Goal: Task Accomplishment & Management: Manage account settings

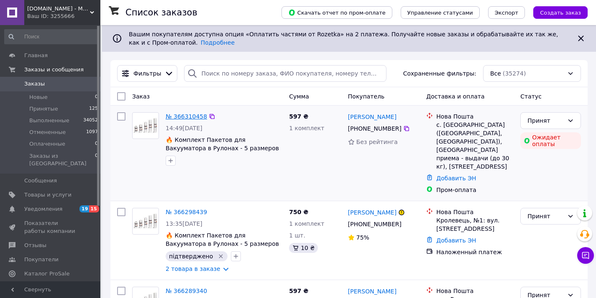
click at [184, 119] on link "№ 366310458" at bounding box center [186, 116] width 41 height 7
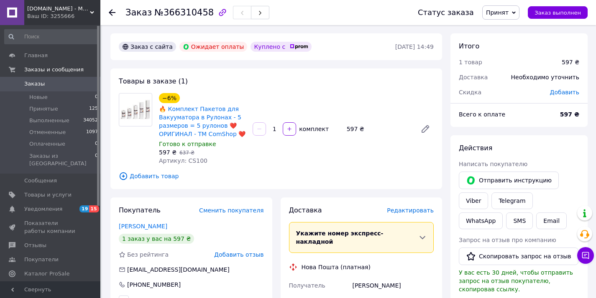
click at [74, 86] on span "Заказы" at bounding box center [50, 84] width 53 height 8
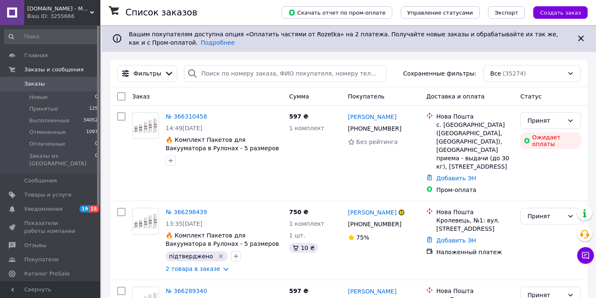
click at [54, 10] on span "[DOMAIN_NAME] - Магазин Подарков" at bounding box center [58, 9] width 63 height 8
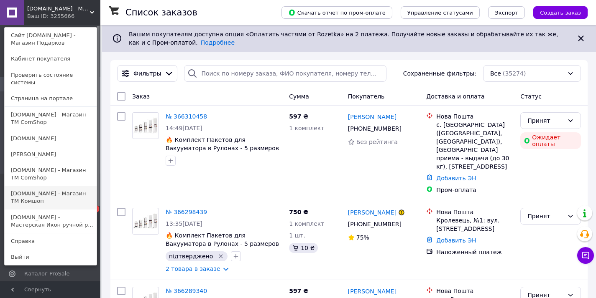
click at [65, 186] on link "[DOMAIN_NAME] - Магазин TM Комшоп" at bounding box center [51, 197] width 92 height 23
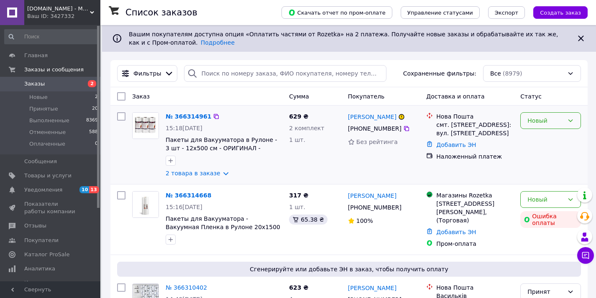
click at [530, 127] on div "Новый" at bounding box center [550, 120] width 61 height 17
click at [532, 133] on li "Принят" at bounding box center [550, 138] width 60 height 15
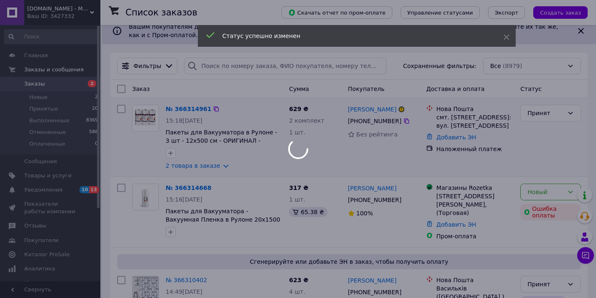
scroll to position [14, 0]
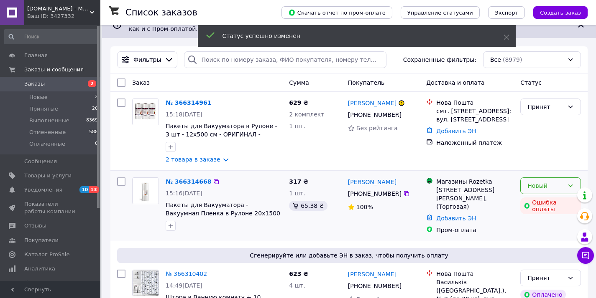
click at [543, 188] on div "Новый" at bounding box center [545, 185] width 36 height 9
click at [540, 202] on li "Принят" at bounding box center [550, 204] width 60 height 15
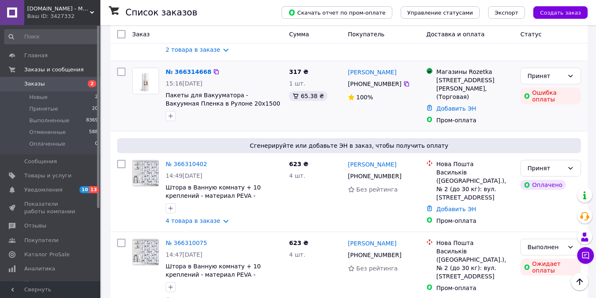
scroll to position [0, 0]
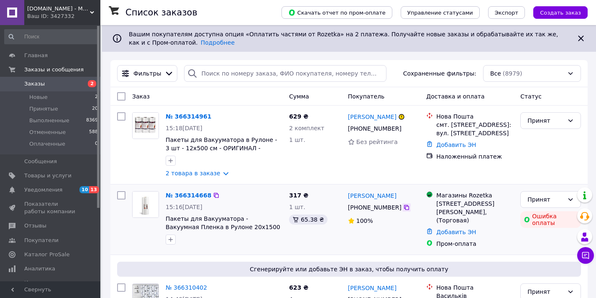
drag, startPoint x: 406, startPoint y: 210, endPoint x: 415, endPoint y: 209, distance: 9.3
click at [406, 210] on icon at bounding box center [406, 207] width 5 height 5
click at [461, 124] on div "смт. Сосниця, №1: вул. Виноградського, 24" at bounding box center [474, 129] width 77 height 17
copy div "Сосниця"
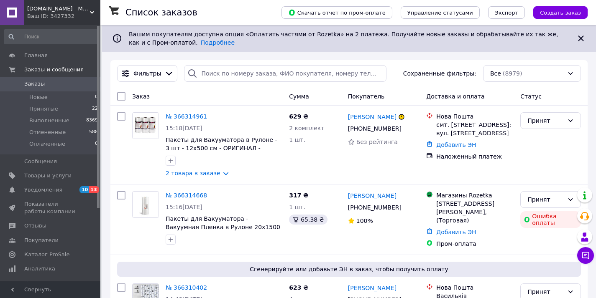
click at [74, 15] on div "Ваш ID: 3427332" at bounding box center [63, 17] width 73 height 8
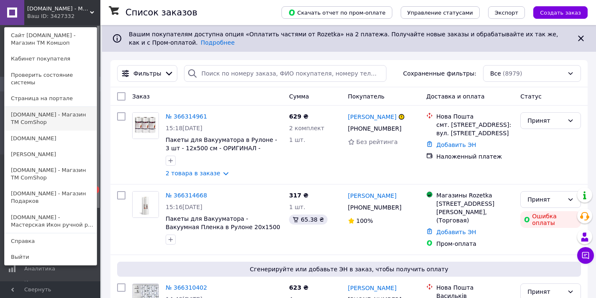
click at [56, 116] on link "[DOMAIN_NAME] - Магазин ТМ ComShop" at bounding box center [51, 118] width 92 height 23
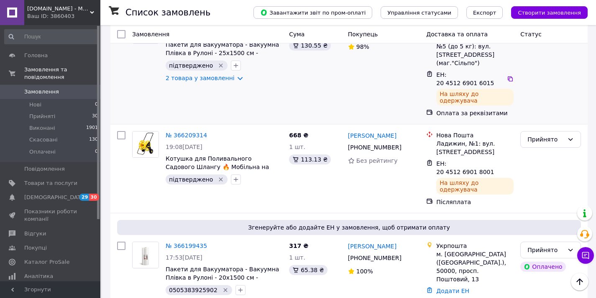
scroll to position [435, 0]
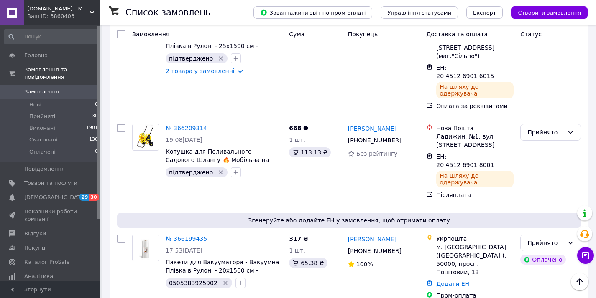
click at [60, 14] on div "Ваш ID: 3860403" at bounding box center [63, 17] width 73 height 8
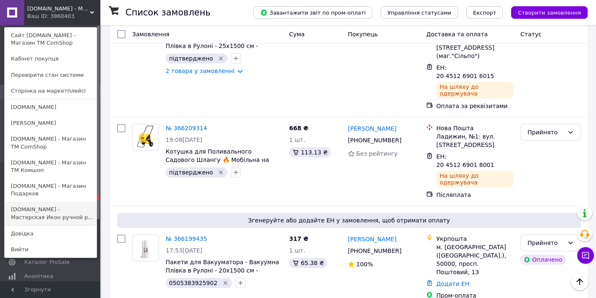
click at [49, 214] on link "[DOMAIN_NAME] - Мастерская Икон ручной р..." at bounding box center [51, 213] width 92 height 23
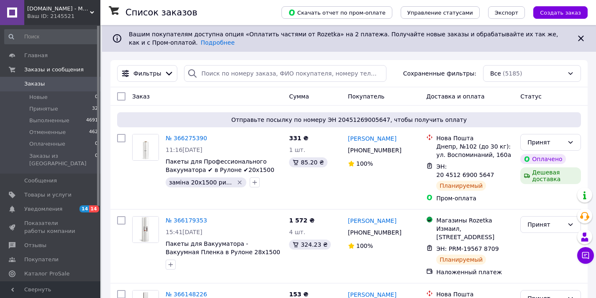
scroll to position [135, 0]
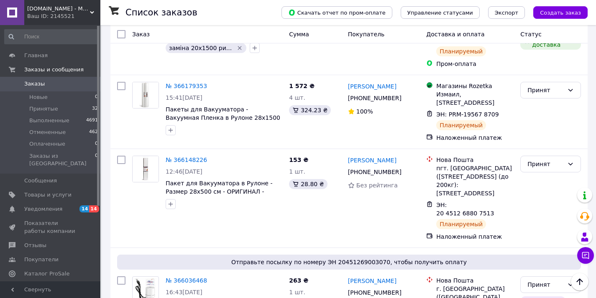
click at [56, 13] on div "Ваш ID: 2145521" at bounding box center [63, 17] width 73 height 8
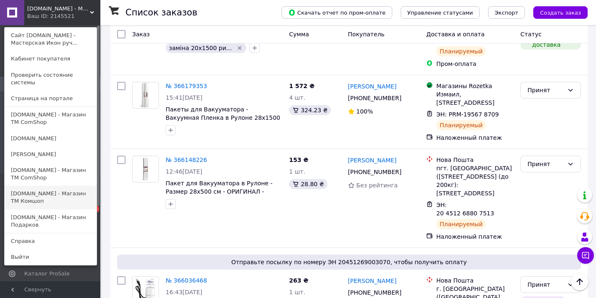
click at [25, 193] on link "[DOMAIN_NAME] - Магазин TM Комшоп" at bounding box center [51, 197] width 92 height 23
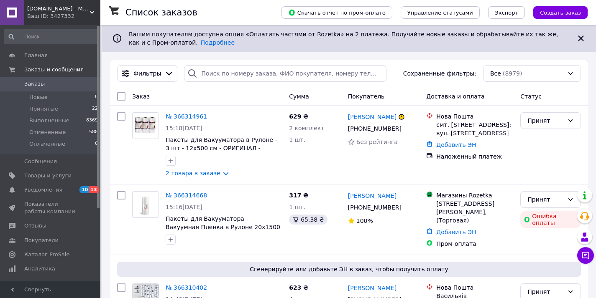
click at [40, 23] on div "ComShop.UA - Магазин TM Комшоп Ваш ID: 3427332" at bounding box center [62, 12] width 76 height 25
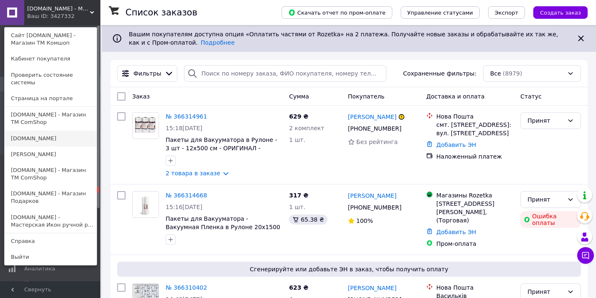
click at [54, 136] on link "[DOMAIN_NAME]" at bounding box center [51, 139] width 92 height 16
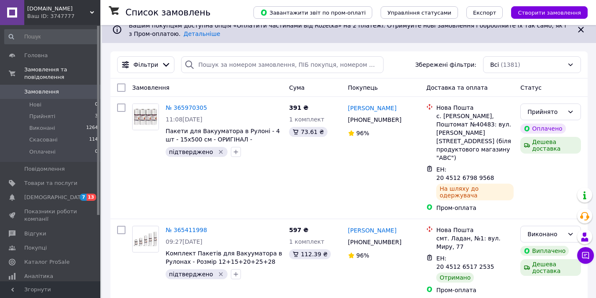
scroll to position [10, 0]
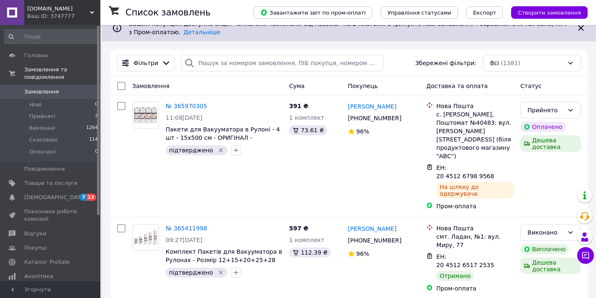
click at [75, 3] on div "[DOMAIN_NAME] Ваш ID: 3747777" at bounding box center [62, 12] width 76 height 25
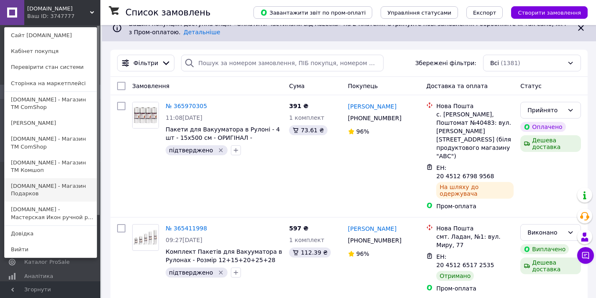
click at [56, 178] on link "[DOMAIN_NAME] - Магазин Подарков" at bounding box center [51, 189] width 92 height 23
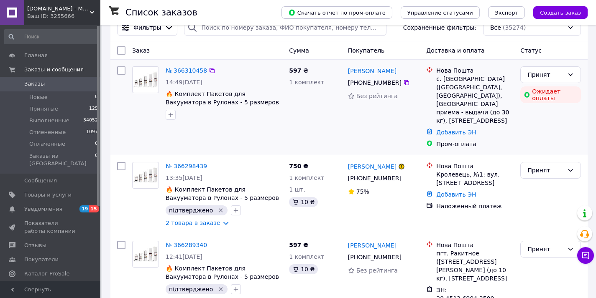
scroll to position [54, 0]
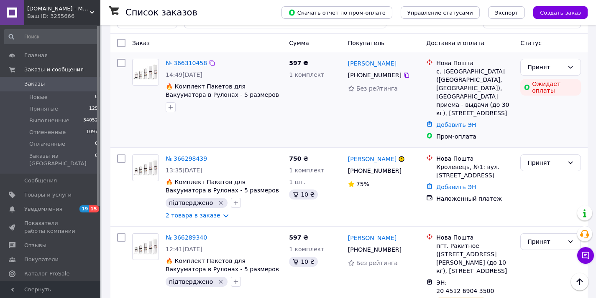
click at [457, 68] on div "с. Залесье (Тернопольская обл., Чертковский р-н. Иване-Пустенська сельсовет), П…" at bounding box center [474, 92] width 77 height 50
click at [457, 69] on div "с. Залесье (Тернопольская обл., Чертковский р-н. Иване-Пустенська сельсовет), П…" at bounding box center [474, 92] width 77 height 50
copy div "Залесье"
click at [182, 62] on link "№ 366310458" at bounding box center [186, 63] width 41 height 7
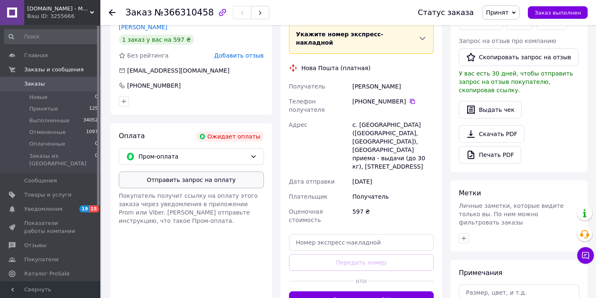
scroll to position [201, 0]
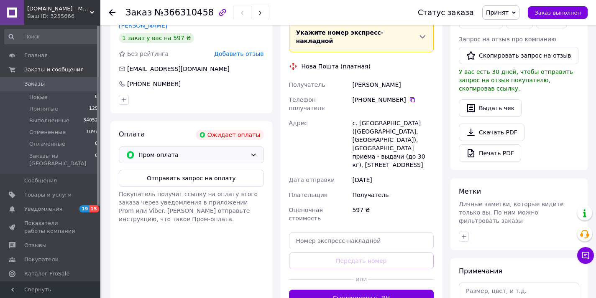
click at [178, 161] on div "Пром-оплата" at bounding box center [191, 155] width 145 height 17
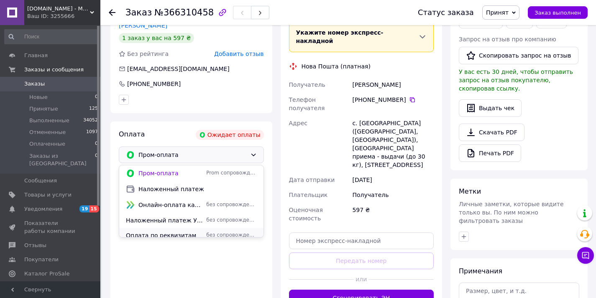
click at [173, 232] on span "Оплата по реквизитам" at bounding box center [164, 236] width 77 height 8
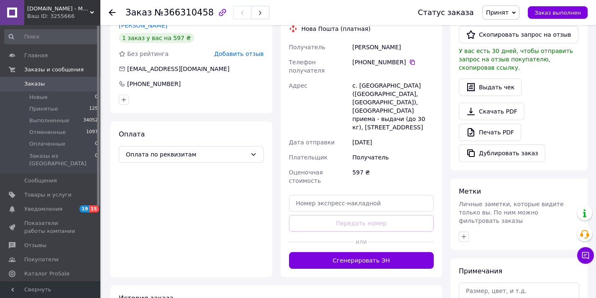
click at [50, 80] on span "Заказы" at bounding box center [50, 84] width 53 height 8
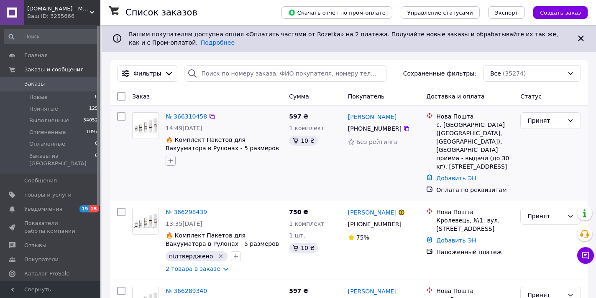
click at [170, 159] on icon "button" at bounding box center [170, 161] width 7 height 7
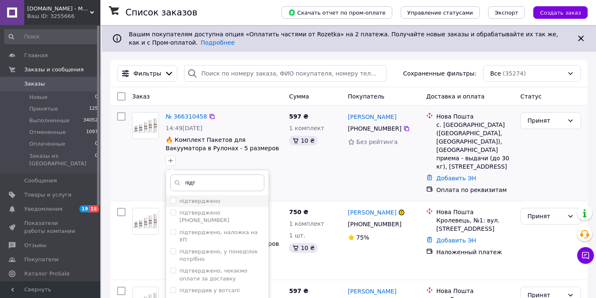
type input "підт"
click at [214, 203] on label "підтверджено" at bounding box center [199, 201] width 41 height 6
checkbox input "true"
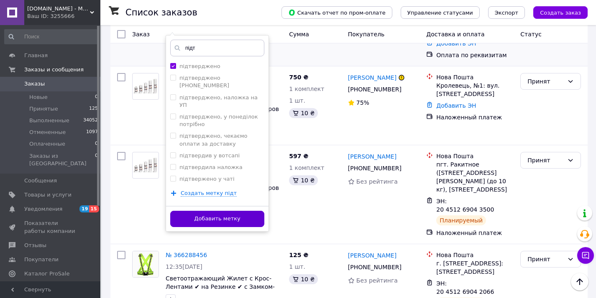
click at [229, 211] on button "Добавить метку" at bounding box center [217, 219] width 94 height 16
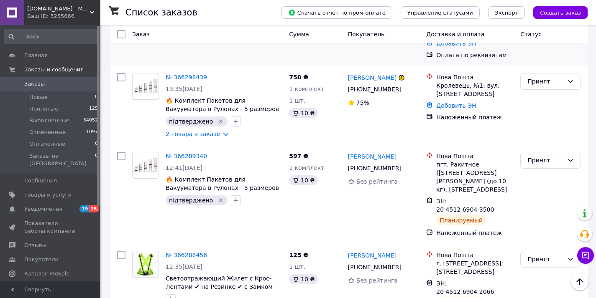
click at [55, 16] on div "Ваш ID: 3255666" at bounding box center [63, 17] width 73 height 8
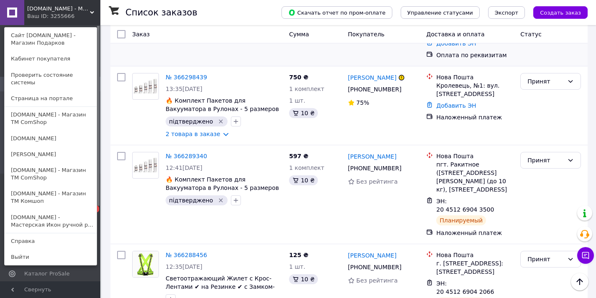
click at [56, 107] on link "[DOMAIN_NAME] - Магазин ТМ ComShop" at bounding box center [51, 118] width 92 height 23
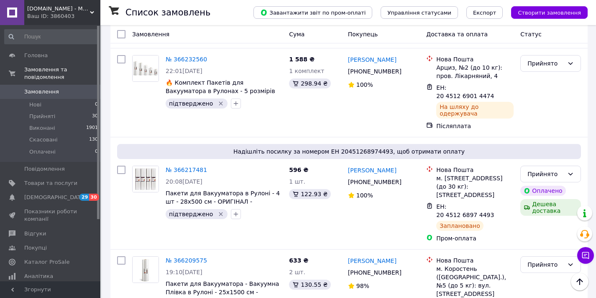
scroll to position [198, 0]
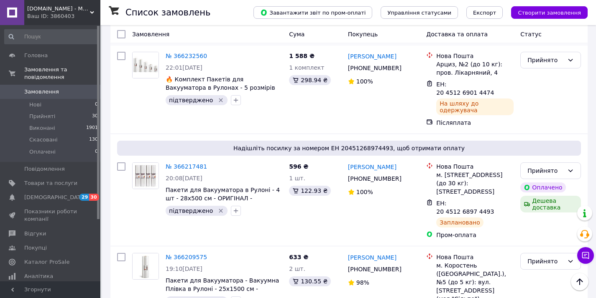
click at [77, 12] on span "[DOMAIN_NAME] - Магазин ТМ ComShop" at bounding box center [58, 9] width 63 height 8
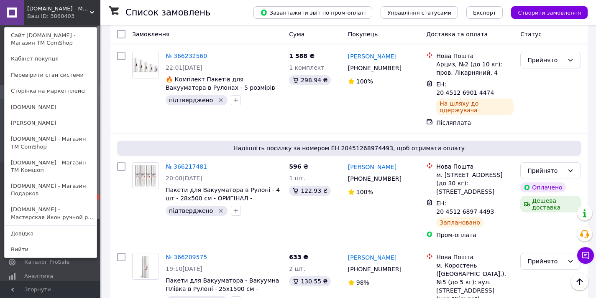
click at [58, 103] on link "[DOMAIN_NAME]" at bounding box center [51, 107] width 92 height 16
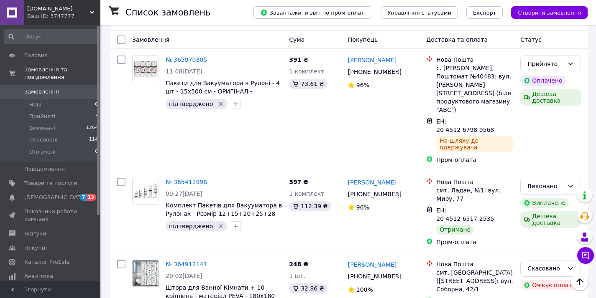
scroll to position [59, 0]
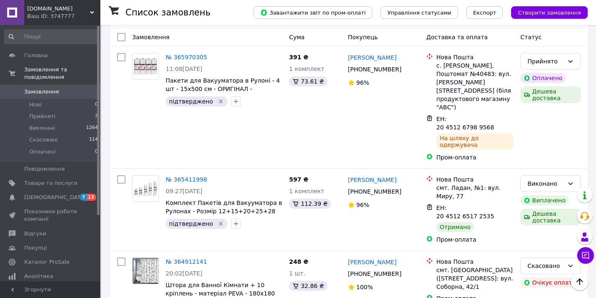
click at [83, 21] on div "[DOMAIN_NAME] Ваш ID: 3747777" at bounding box center [62, 12] width 76 height 25
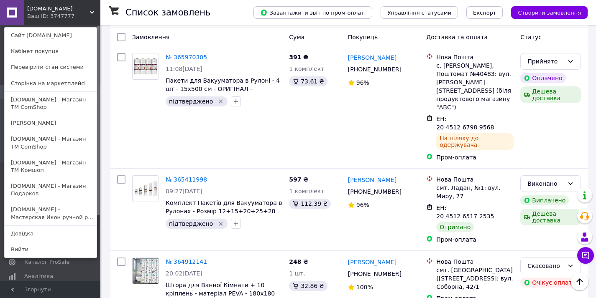
click at [77, 14] on div "[DOMAIN_NAME] Ваш ID: 3747777 Сайт [DOMAIN_NAME] Кабінет покупця Перевірити ста…" at bounding box center [50, 12] width 100 height 25
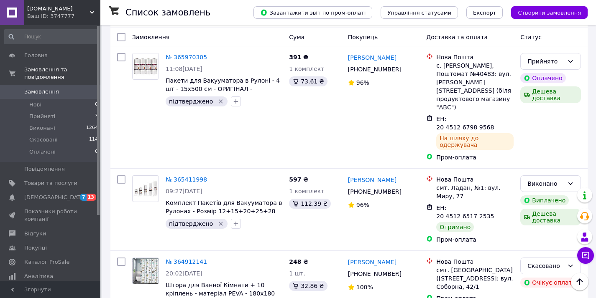
click at [77, 14] on div "Ваш ID: 3747777" at bounding box center [63, 17] width 73 height 8
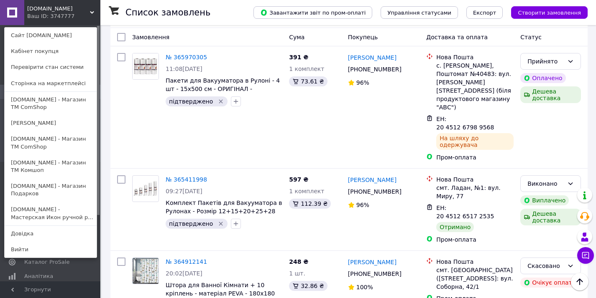
click at [50, 167] on link "[DOMAIN_NAME] - Магазин TM Комшоп" at bounding box center [51, 166] width 92 height 23
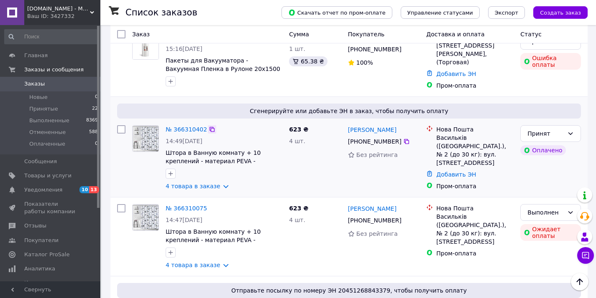
scroll to position [172, 0]
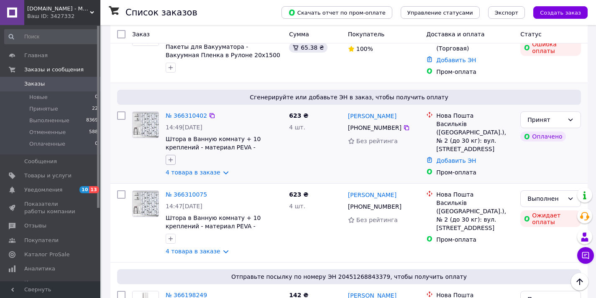
click at [168, 157] on icon "button" at bounding box center [170, 160] width 7 height 7
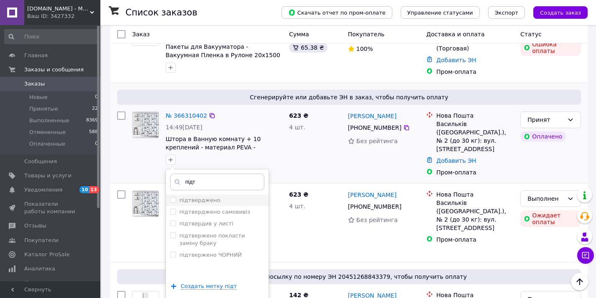
type input "підт"
click at [183, 197] on label "підтверджено" at bounding box center [199, 200] width 41 height 6
checkbox input "true"
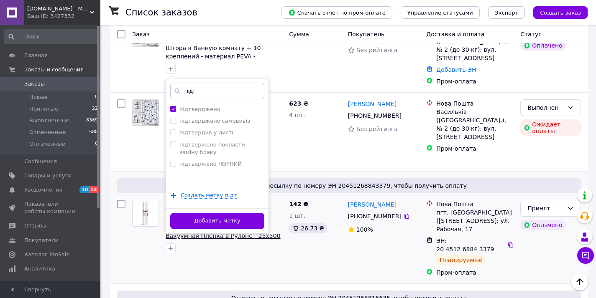
scroll to position [297, 0]
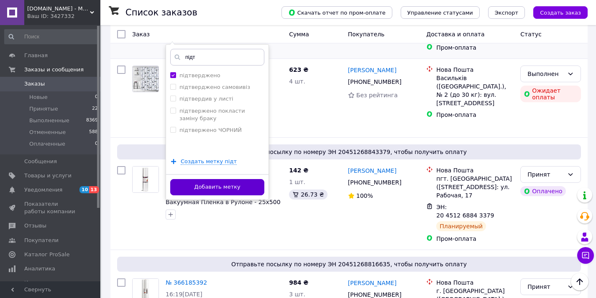
click at [227, 179] on button "Добавить метку" at bounding box center [217, 187] width 94 height 16
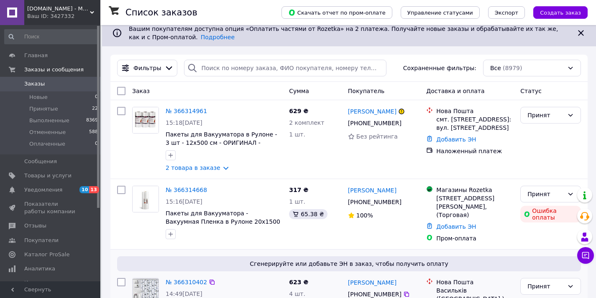
scroll to position [0, 0]
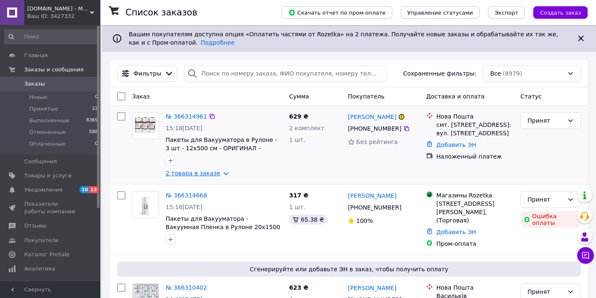
click at [210, 175] on link "2 товара в заказе" at bounding box center [193, 173] width 55 height 7
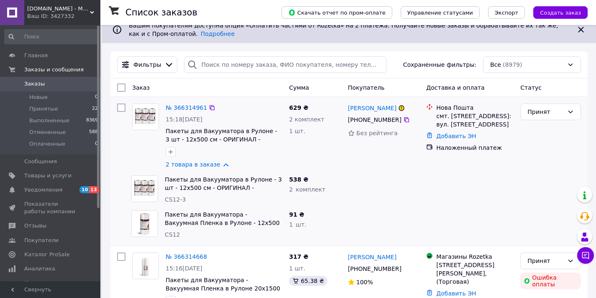
scroll to position [13, 0]
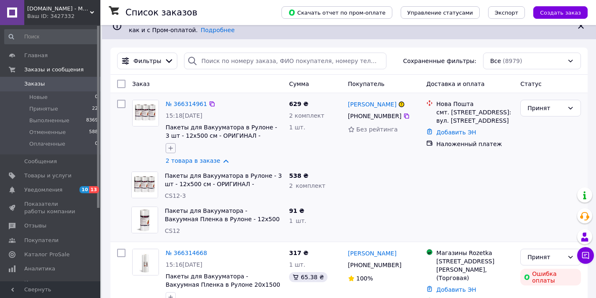
click at [173, 144] on button "button" at bounding box center [171, 148] width 10 height 10
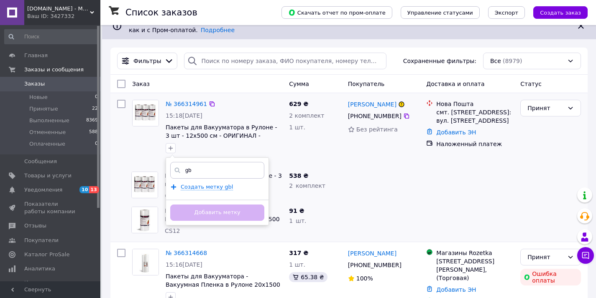
type input "g"
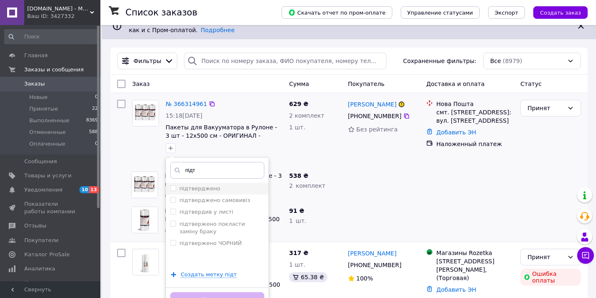
type input "підт"
click at [203, 183] on li "підтверджено" at bounding box center [217, 189] width 102 height 12
checkbox input "true"
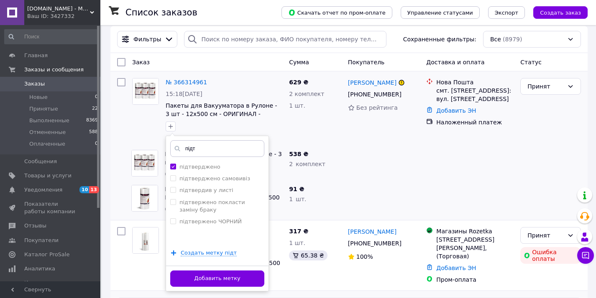
scroll to position [145, 0]
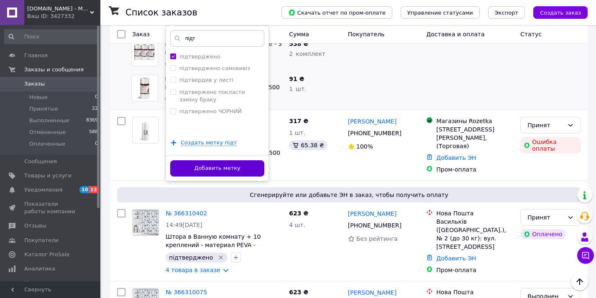
click at [222, 166] on button "Добавить метку" at bounding box center [217, 169] width 94 height 16
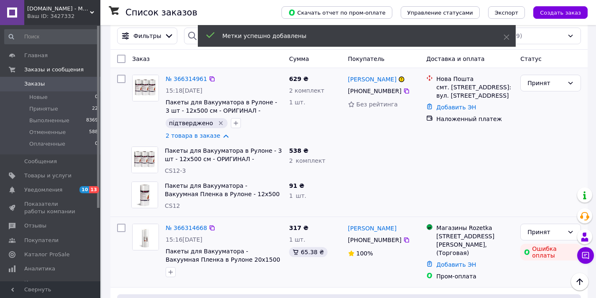
scroll to position [37, 0]
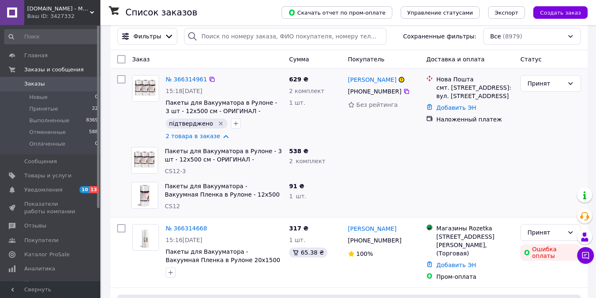
click at [61, 11] on span "[DOMAIN_NAME] - Магазин TM Комшоп" at bounding box center [58, 9] width 63 height 8
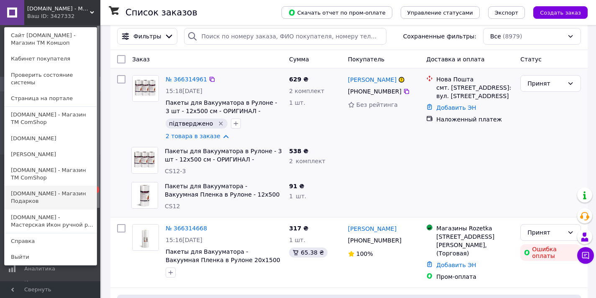
click at [53, 188] on link "[DOMAIN_NAME] - Магазин Подарков" at bounding box center [51, 197] width 92 height 23
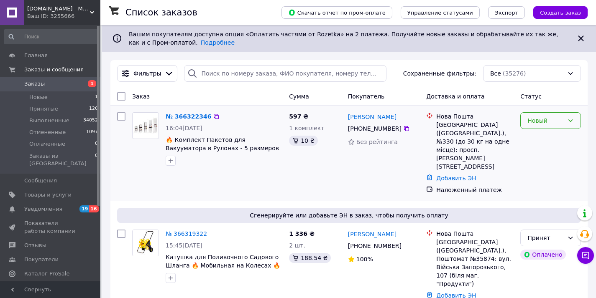
click at [545, 126] on div "Новый" at bounding box center [550, 120] width 61 height 17
click at [541, 139] on li "Принят" at bounding box center [550, 138] width 60 height 15
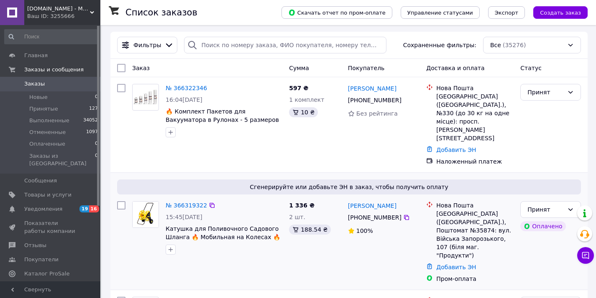
scroll to position [62, 0]
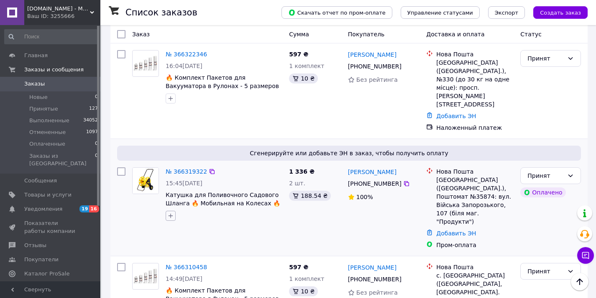
click at [170, 213] on icon "button" at bounding box center [170, 216] width 7 height 7
type input "підт"
click at [223, 253] on div "підтверджено" at bounding box center [217, 257] width 94 height 8
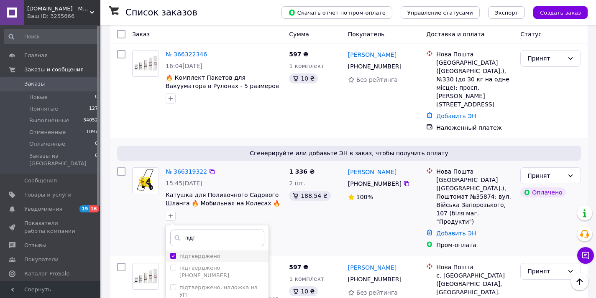
checkbox input "true"
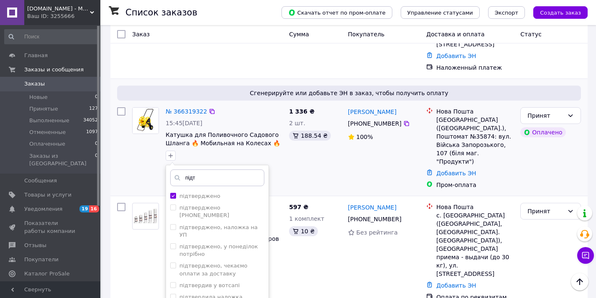
scroll to position [136, 0]
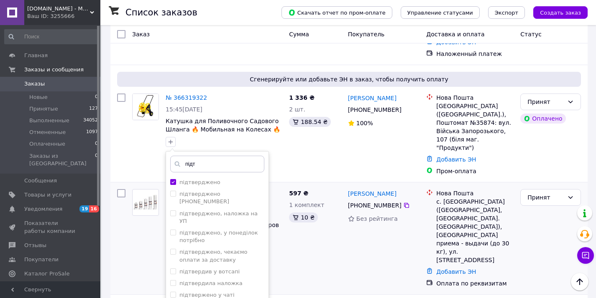
drag, startPoint x: 230, startPoint y: 292, endPoint x: 170, endPoint y: 189, distance: 118.8
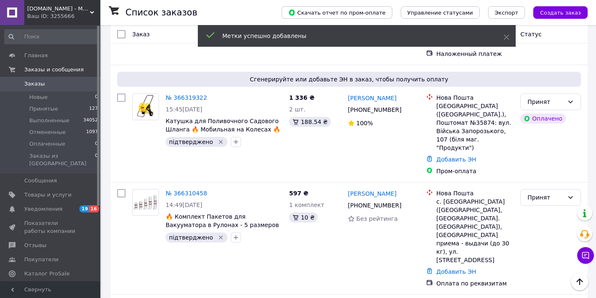
click at [59, 5] on span "[DOMAIN_NAME] - Магазин Подарков" at bounding box center [58, 9] width 63 height 8
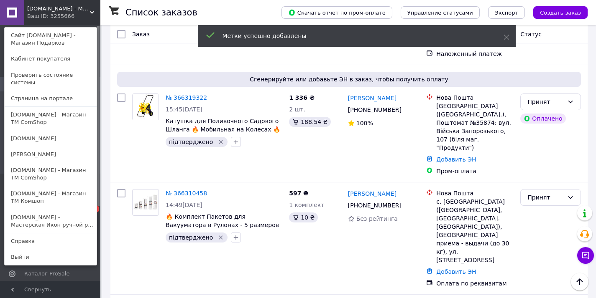
click at [71, 114] on link "[DOMAIN_NAME] - Магазин ТМ ComShop" at bounding box center [51, 118] width 92 height 23
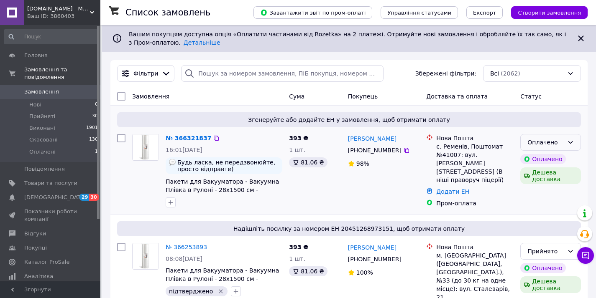
click at [558, 148] on div "Оплачено" at bounding box center [550, 142] width 61 height 17
click at [558, 155] on li "Прийнято" at bounding box center [550, 160] width 60 height 15
click at [184, 138] on link "№ 366321837" at bounding box center [189, 138] width 46 height 7
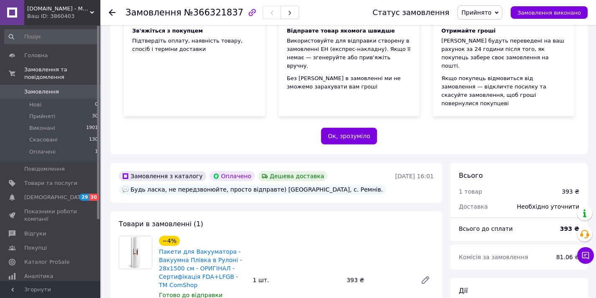
scroll to position [135, 0]
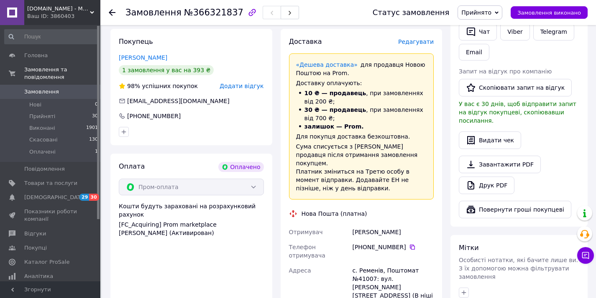
drag, startPoint x: 465, startPoint y: 269, endPoint x: 457, endPoint y: 263, distance: 10.4
click at [462, 290] on icon "button" at bounding box center [463, 293] width 7 height 7
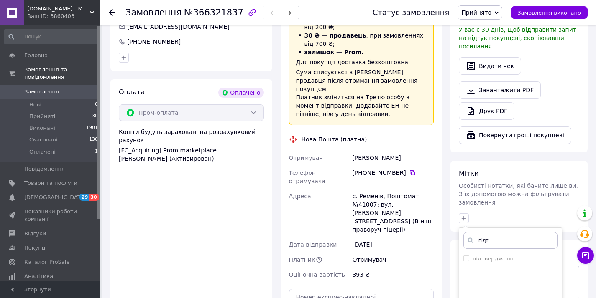
scroll to position [554, 0]
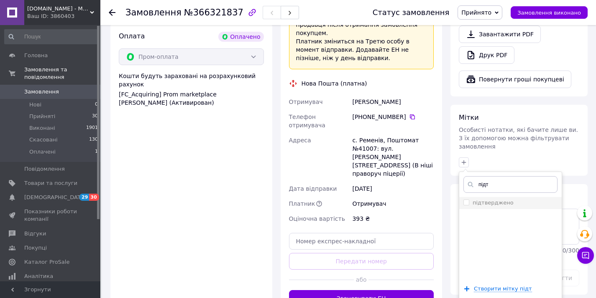
type input "підт"
drag, startPoint x: 487, startPoint y: 175, endPoint x: 494, endPoint y: 209, distance: 34.2
click at [487, 200] on label "підтверджено" at bounding box center [492, 203] width 41 height 6
checkbox input "true"
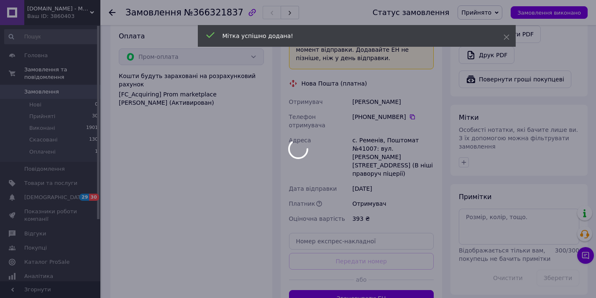
click at [59, 98] on div at bounding box center [298, 149] width 596 height 298
click at [59, 94] on div at bounding box center [298, 149] width 596 height 298
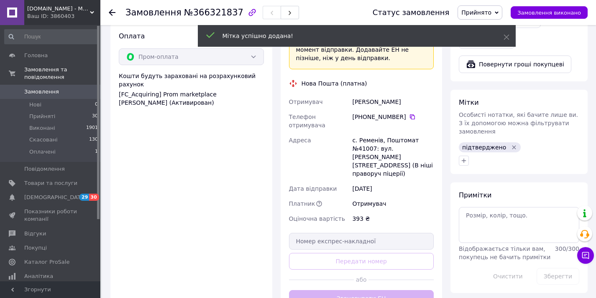
click at [59, 94] on span "Замовлення" at bounding box center [50, 92] width 53 height 8
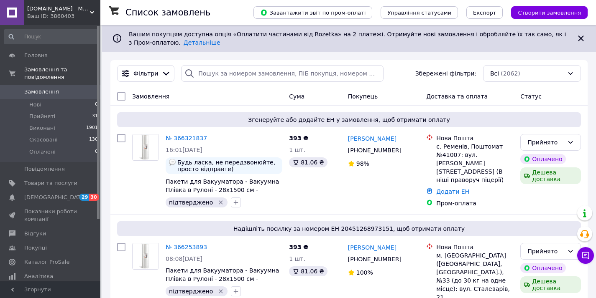
click at [69, 15] on div "Ваш ID: 3860403" at bounding box center [63, 17] width 73 height 8
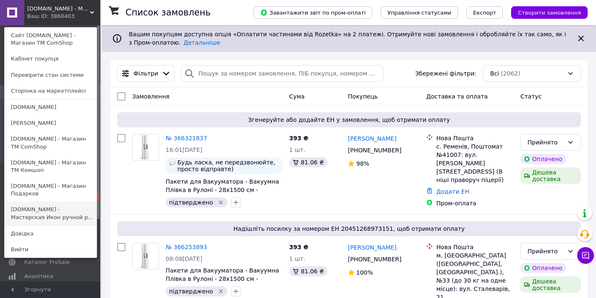
click at [54, 206] on link "Icon-Store.UA - Мастерская Икон ручной р..." at bounding box center [51, 213] width 92 height 23
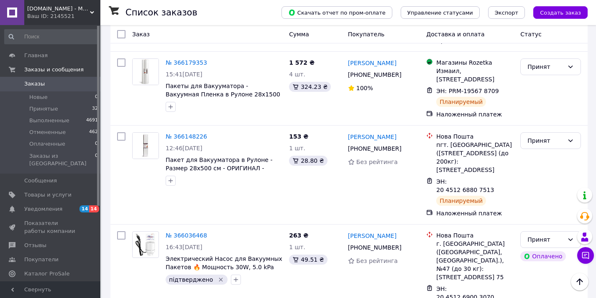
scroll to position [142, 0]
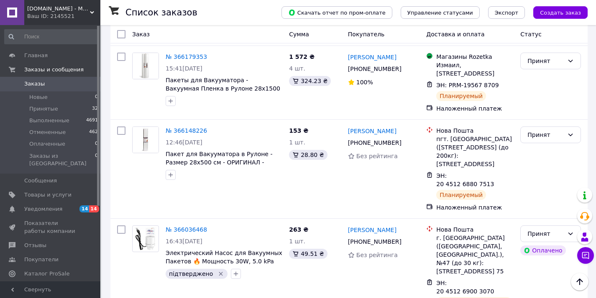
click at [60, 13] on div "Ваш ID: 2145521" at bounding box center [63, 17] width 73 height 8
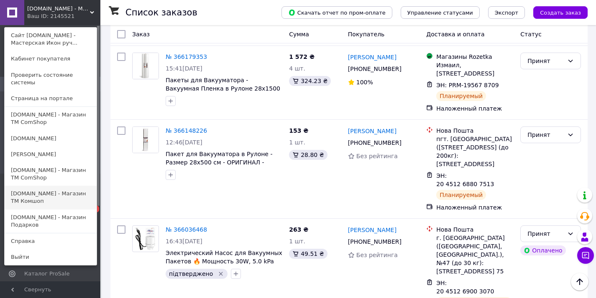
click at [55, 194] on link "[DOMAIN_NAME] - Магазин TM Комшоп" at bounding box center [51, 197] width 92 height 23
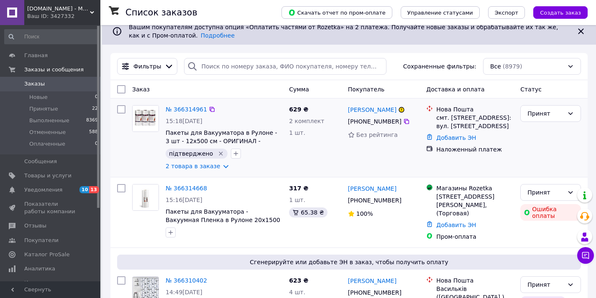
scroll to position [14, 0]
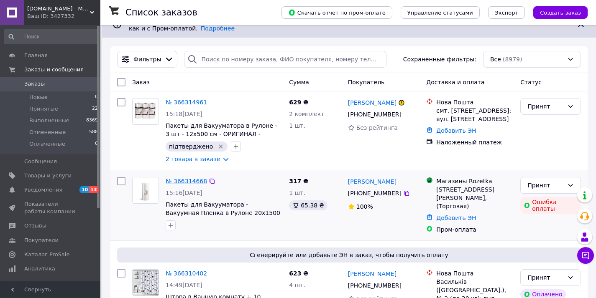
click at [188, 182] on link "№ 366314668" at bounding box center [186, 181] width 41 height 7
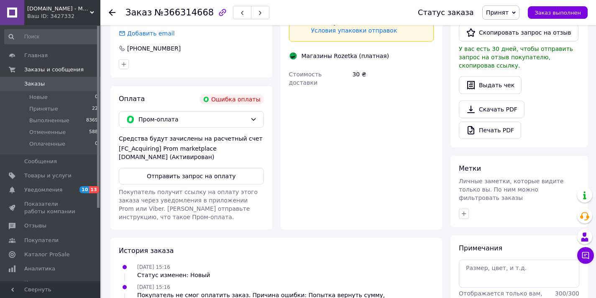
scroll to position [265, 0]
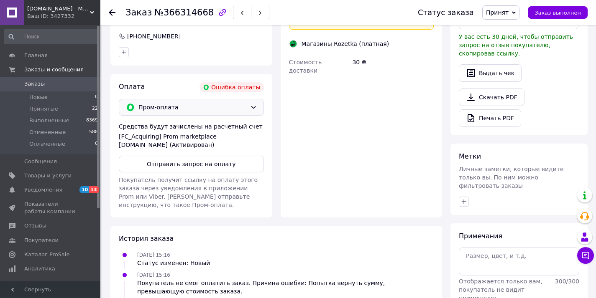
click at [200, 108] on span "Пром-оплата" at bounding box center [192, 107] width 108 height 9
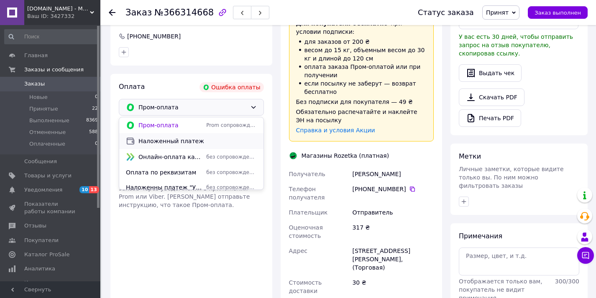
click at [188, 139] on span "Наложенный платеж" at bounding box center [197, 141] width 118 height 8
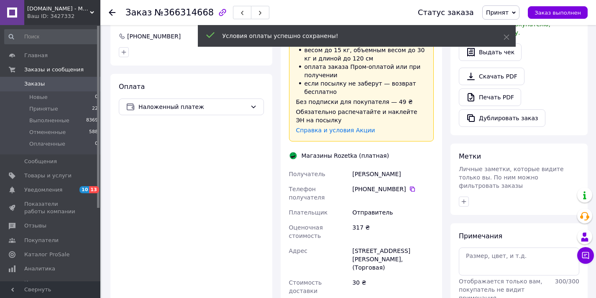
click at [75, 82] on span "Заказы" at bounding box center [50, 84] width 53 height 8
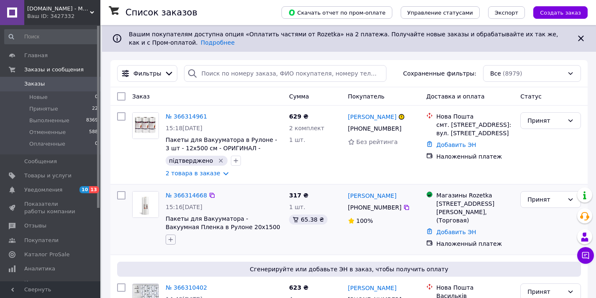
click at [170, 239] on icon "button" at bounding box center [170, 240] width 7 height 7
type input "підт"
click at [195, 280] on label "підтверджено" at bounding box center [199, 280] width 41 height 6
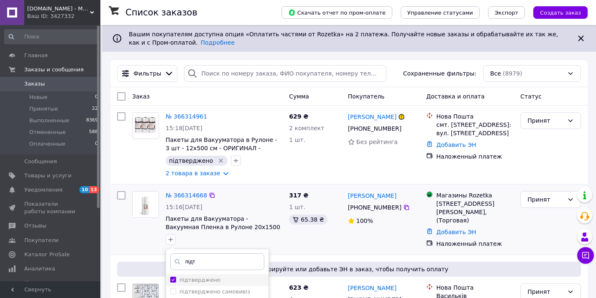
checkbox input "true"
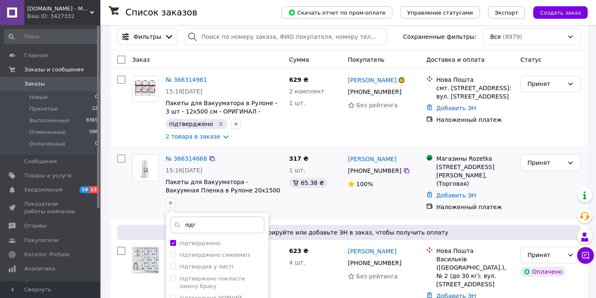
scroll to position [147, 0]
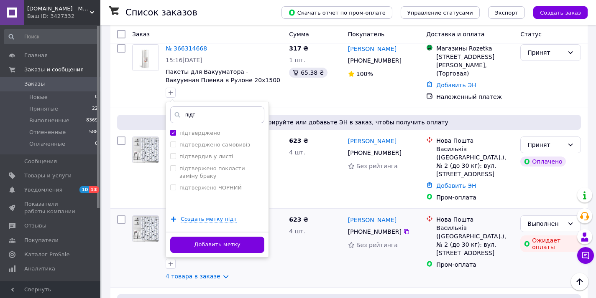
click at [222, 243] on button "Добавить метку" at bounding box center [217, 245] width 94 height 16
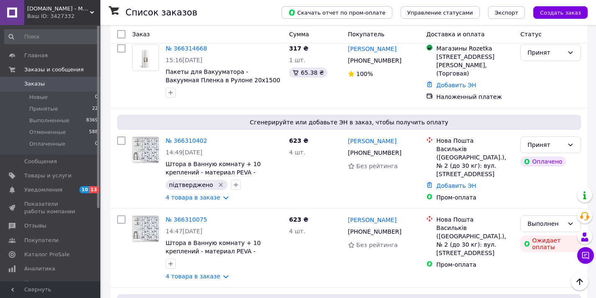
click at [42, 10] on span "[DOMAIN_NAME] - Магазин TM Комшоп" at bounding box center [58, 9] width 63 height 8
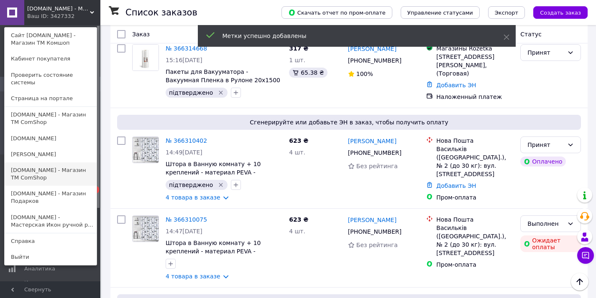
click at [41, 163] on link "[DOMAIN_NAME] - Магазин ТМ ComShop" at bounding box center [51, 174] width 92 height 23
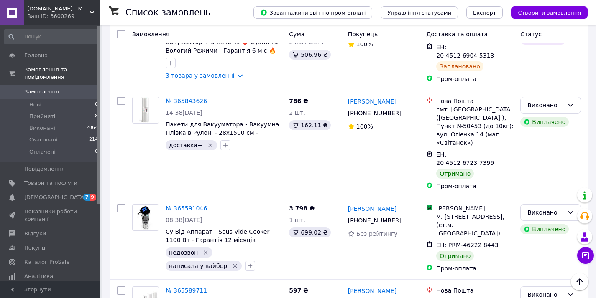
scroll to position [37, 0]
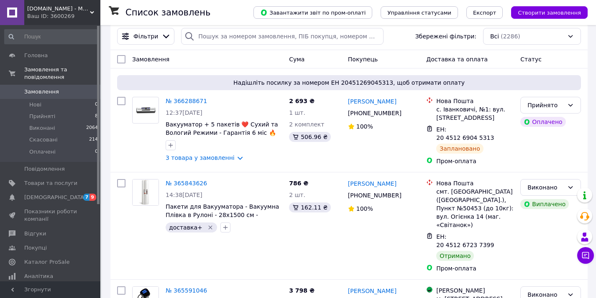
click at [55, 20] on div "[DOMAIN_NAME] - Магазин ТМ ComShop Ваш ID: 3600269" at bounding box center [62, 12] width 76 height 25
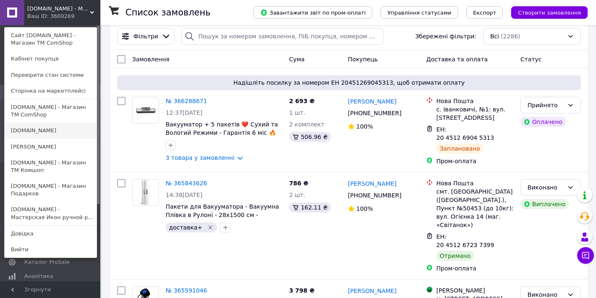
click at [73, 133] on link "[DOMAIN_NAME]" at bounding box center [51, 131] width 92 height 16
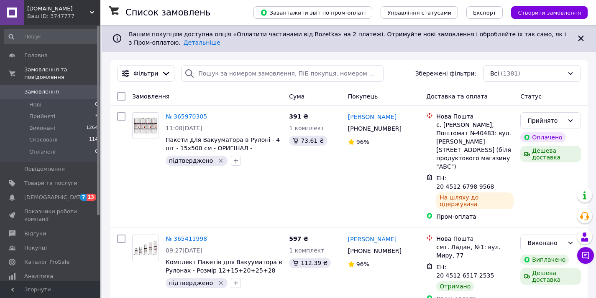
click at [43, 16] on div "Ваш ID: 3747777" at bounding box center [63, 17] width 73 height 8
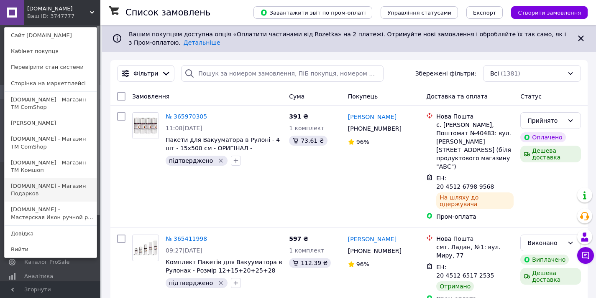
click at [31, 189] on link "[DOMAIN_NAME] - Магазин Подарков" at bounding box center [51, 189] width 92 height 23
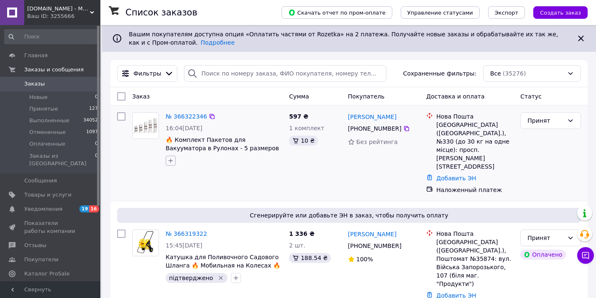
click at [168, 159] on icon "button" at bounding box center [170, 161] width 7 height 7
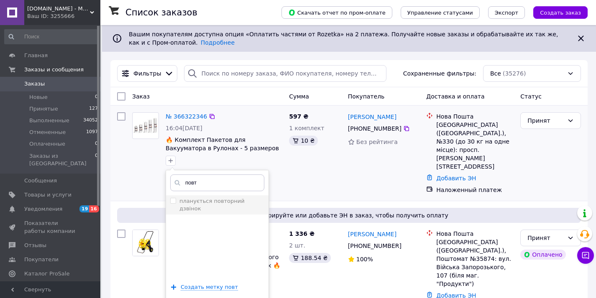
type input "повт"
click at [177, 203] on label "планується повторний дзвінок" at bounding box center [217, 205] width 94 height 15
click at [176, 203] on input "планується повторний дзвінок" at bounding box center [172, 200] width 5 height 5
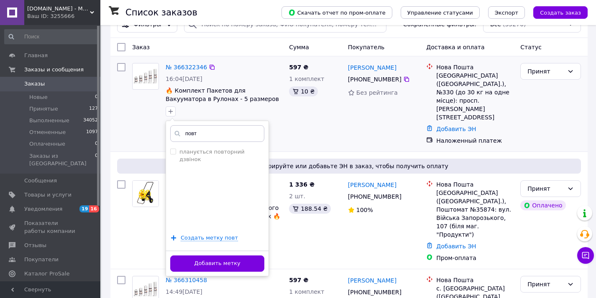
scroll to position [66, 0]
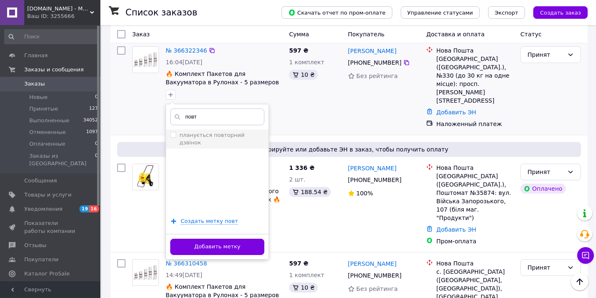
click at [187, 138] on label "планується повторний дзвінок" at bounding box center [211, 139] width 65 height 14
checkbox input "true"
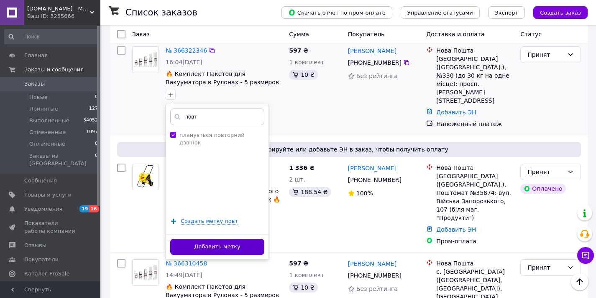
click at [194, 247] on button "Добавить метку" at bounding box center [217, 247] width 94 height 16
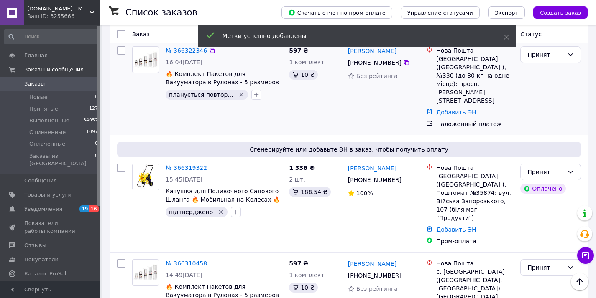
click at [69, 5] on span "[DOMAIN_NAME] - Магазин Подарков" at bounding box center [58, 9] width 63 height 8
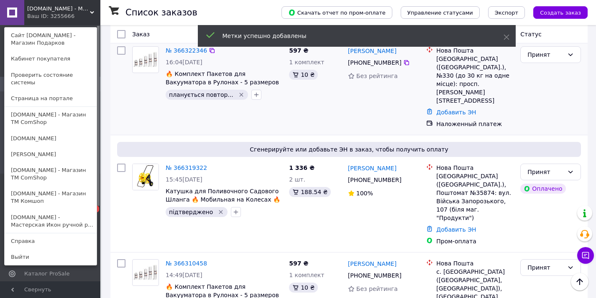
click at [59, 109] on link "[DOMAIN_NAME] - Магазин ТМ ComShop" at bounding box center [51, 118] width 92 height 23
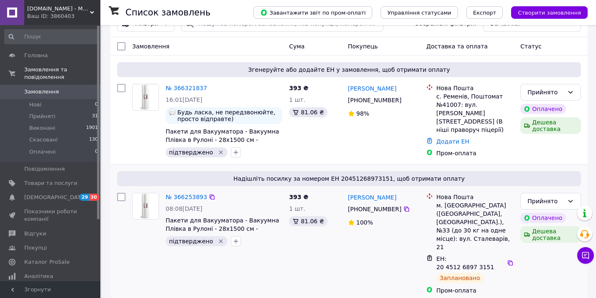
scroll to position [121, 0]
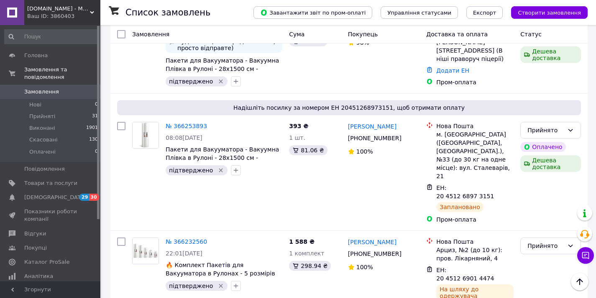
click at [53, 11] on span "[DOMAIN_NAME] - Магазин ТМ ComShop" at bounding box center [58, 9] width 63 height 8
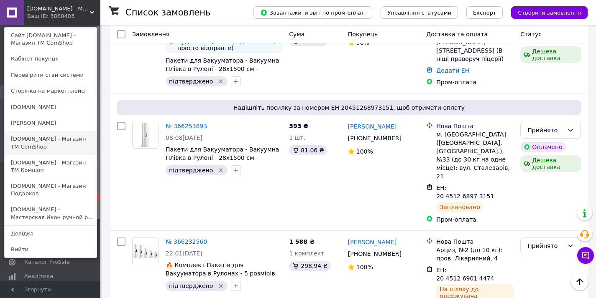
click at [65, 135] on link "[DOMAIN_NAME] - Магазин ТМ ComShop" at bounding box center [51, 142] width 92 height 23
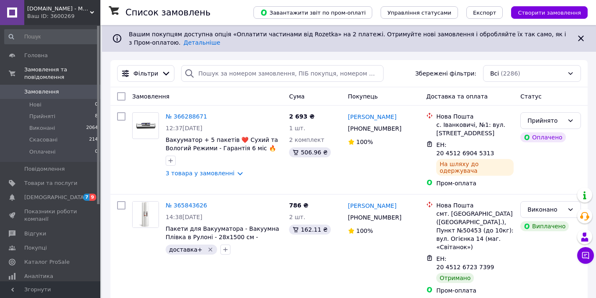
click at [46, 7] on span "[DOMAIN_NAME] - Магазин ТМ ComShop" at bounding box center [58, 9] width 63 height 8
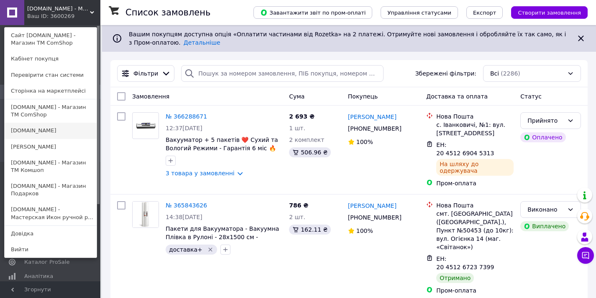
click at [56, 134] on link "[DOMAIN_NAME]" at bounding box center [51, 131] width 92 height 16
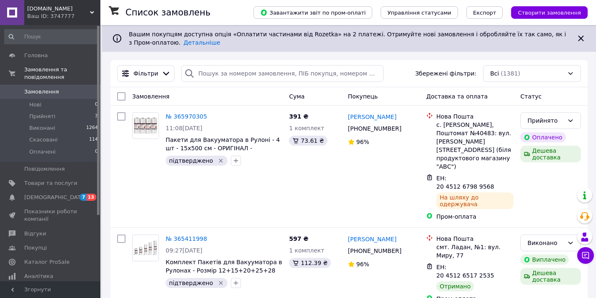
click at [64, 20] on div "Ваш ID: 3747777" at bounding box center [63, 17] width 73 height 8
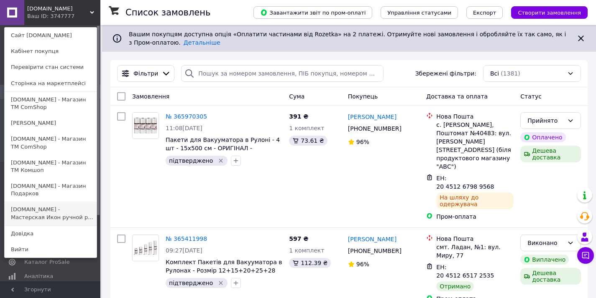
click at [71, 213] on link "[DOMAIN_NAME] - Мастерская Икон ручной р..." at bounding box center [51, 213] width 92 height 23
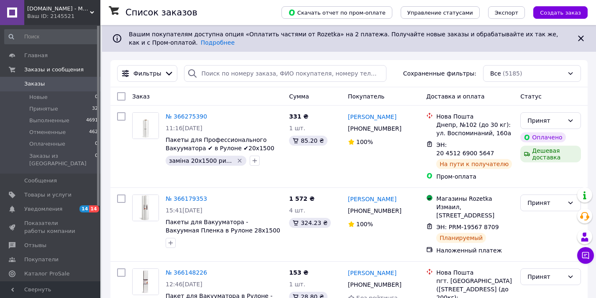
click at [47, 17] on div "Ваш ID: 2145521" at bounding box center [63, 17] width 73 height 8
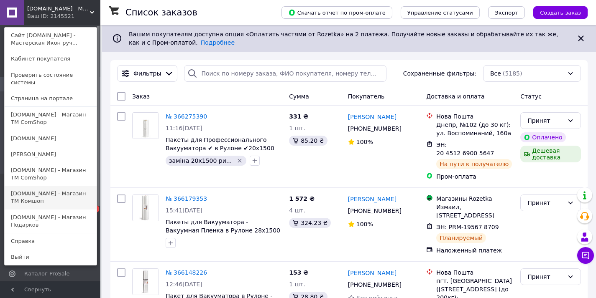
click at [57, 186] on link "[DOMAIN_NAME] - Магазин TM Комшоп" at bounding box center [51, 197] width 92 height 23
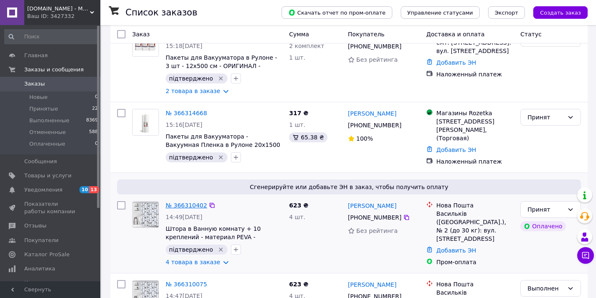
scroll to position [119, 0]
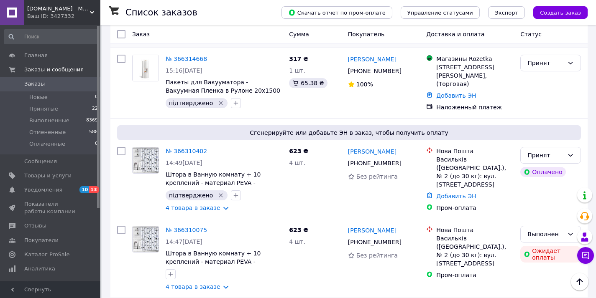
scroll to position [269, 0]
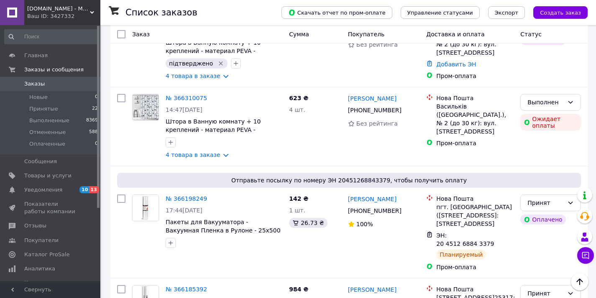
drag, startPoint x: 59, startPoint y: 13, endPoint x: 64, endPoint y: 35, distance: 23.0
click at [59, 13] on div "Ваш ID: 3427332" at bounding box center [63, 17] width 73 height 8
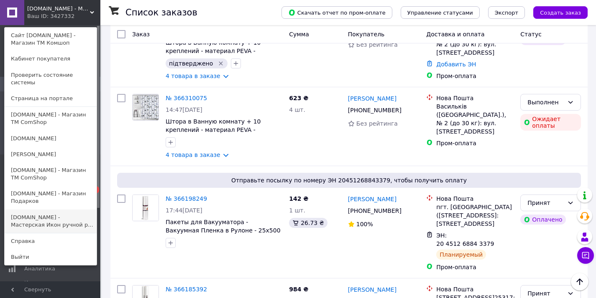
click at [51, 215] on link "[DOMAIN_NAME] - Мастерская Икон ручной р..." at bounding box center [51, 221] width 92 height 23
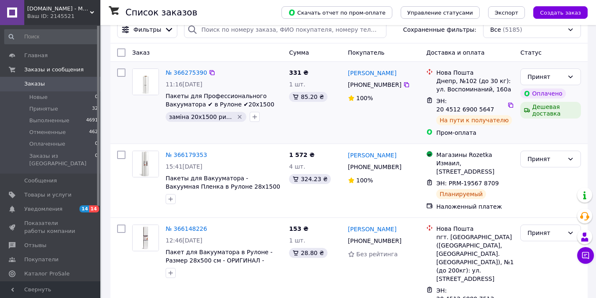
scroll to position [62, 0]
